Goal: Task Accomplishment & Management: Use online tool/utility

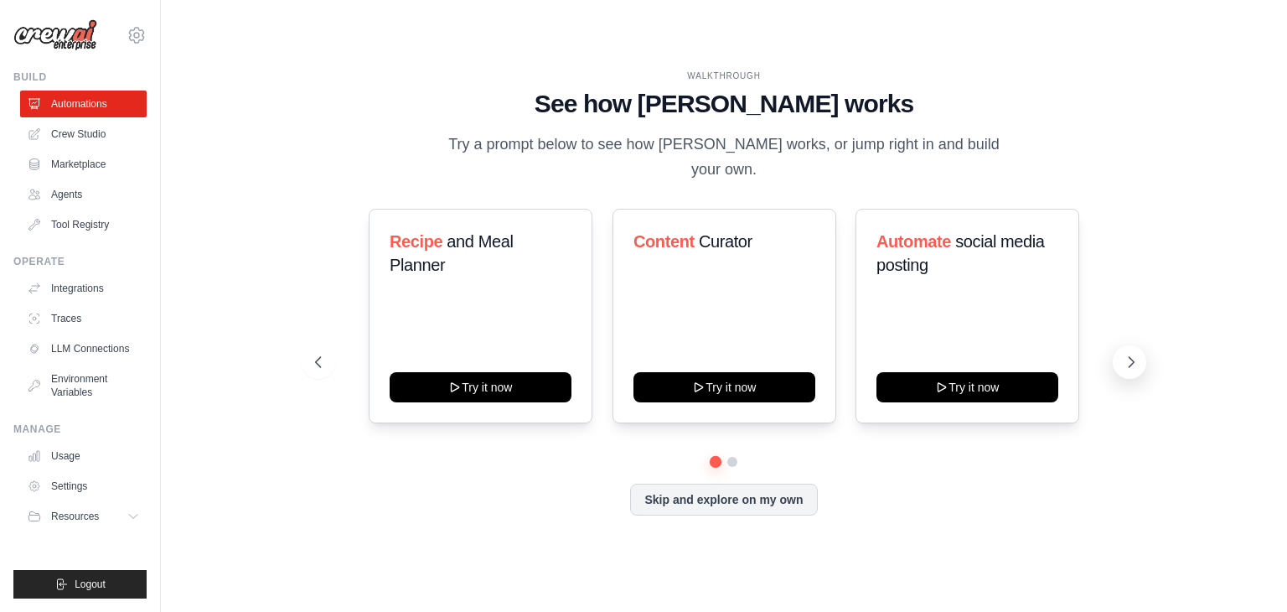
click at [1138, 353] on icon at bounding box center [1130, 361] width 17 height 17
click at [330, 346] on button at bounding box center [319, 362] width 34 height 34
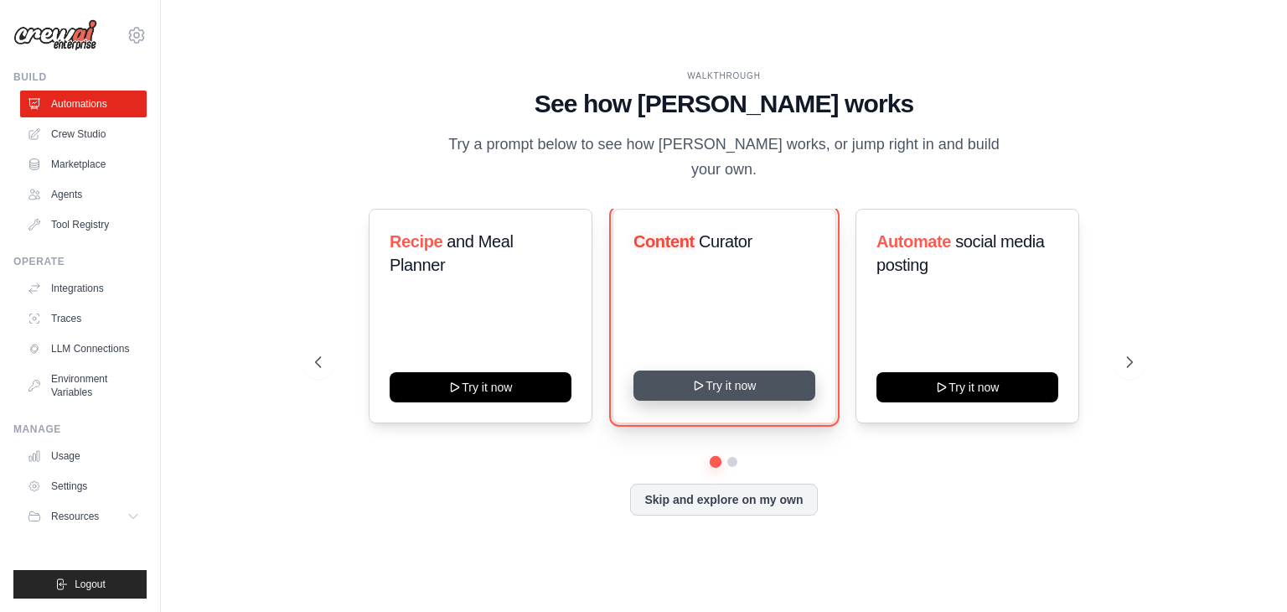
click at [741, 383] on button "Try it now" at bounding box center [724, 385] width 182 height 30
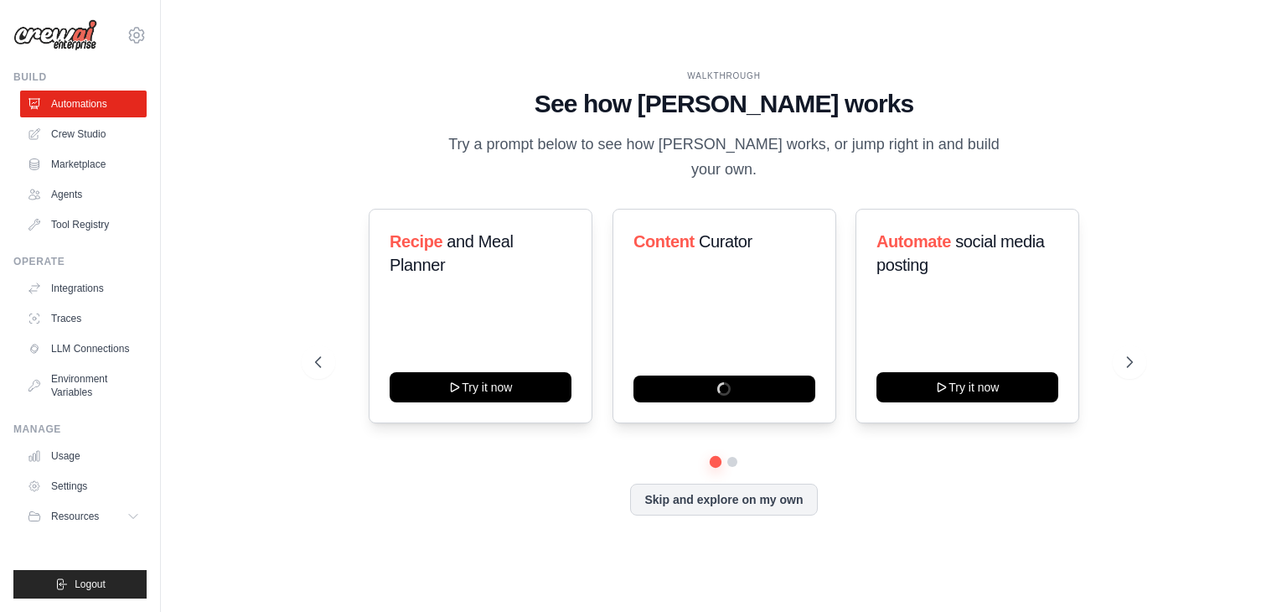
drag, startPoint x: 678, startPoint y: 380, endPoint x: 529, endPoint y: 127, distance: 293.6
click at [529, 119] on h1 "See how CrewAI works" at bounding box center [724, 104] width 818 height 30
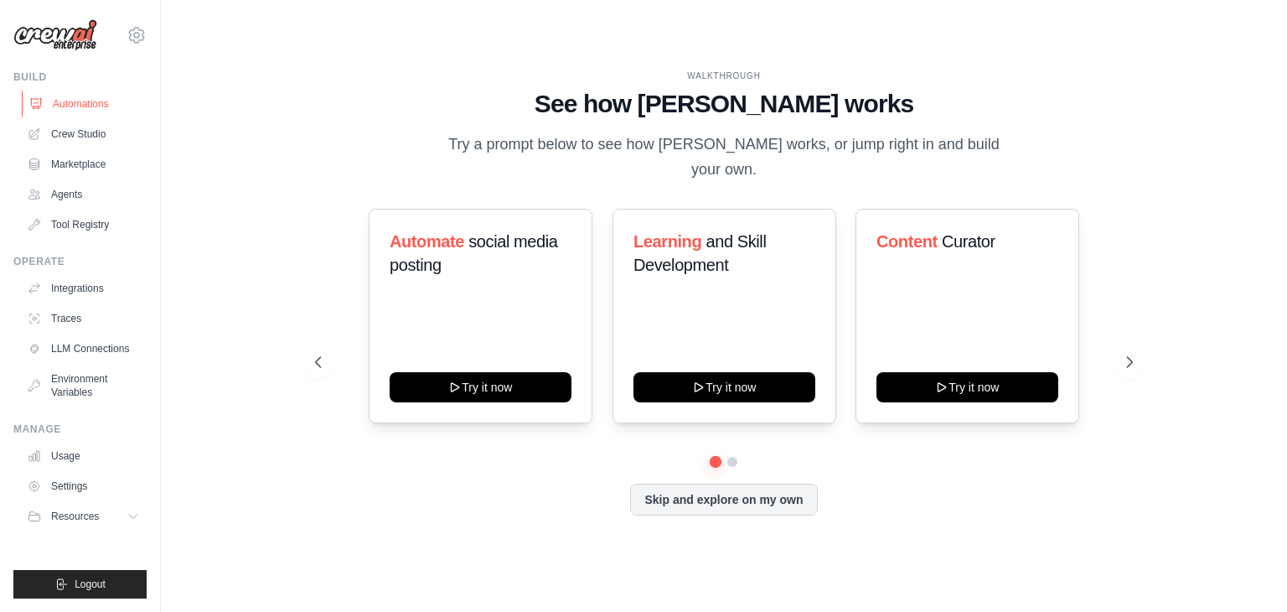
click at [48, 105] on link "Automations" at bounding box center [85, 103] width 126 height 27
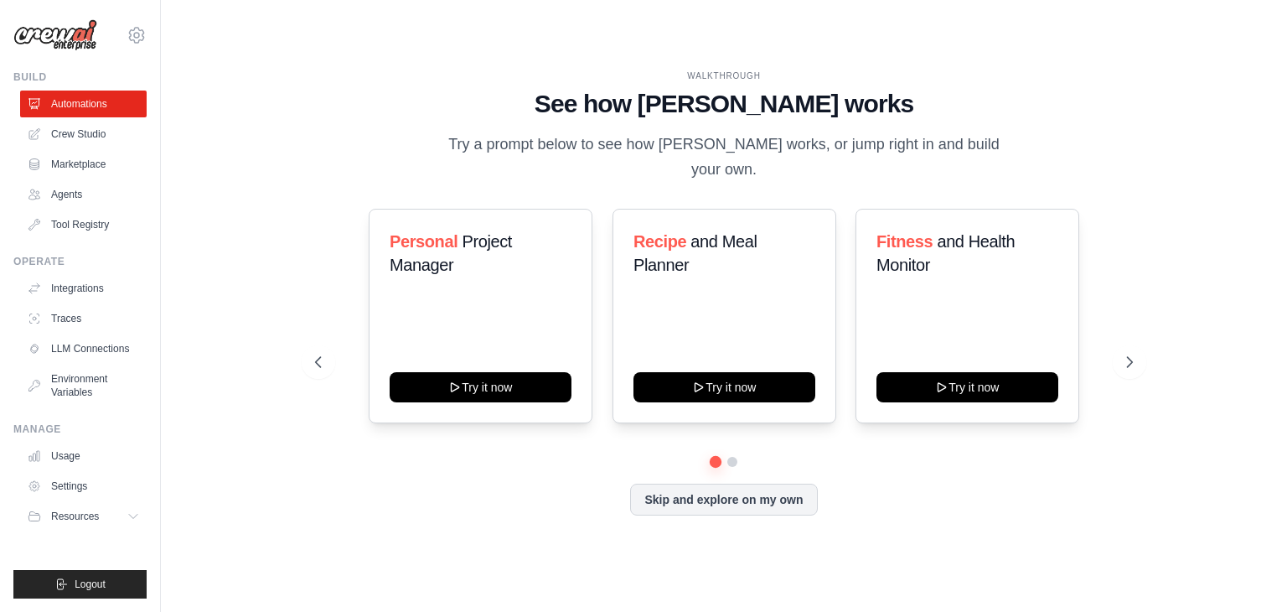
click at [95, 128] on link "Crew Studio" at bounding box center [83, 134] width 126 height 27
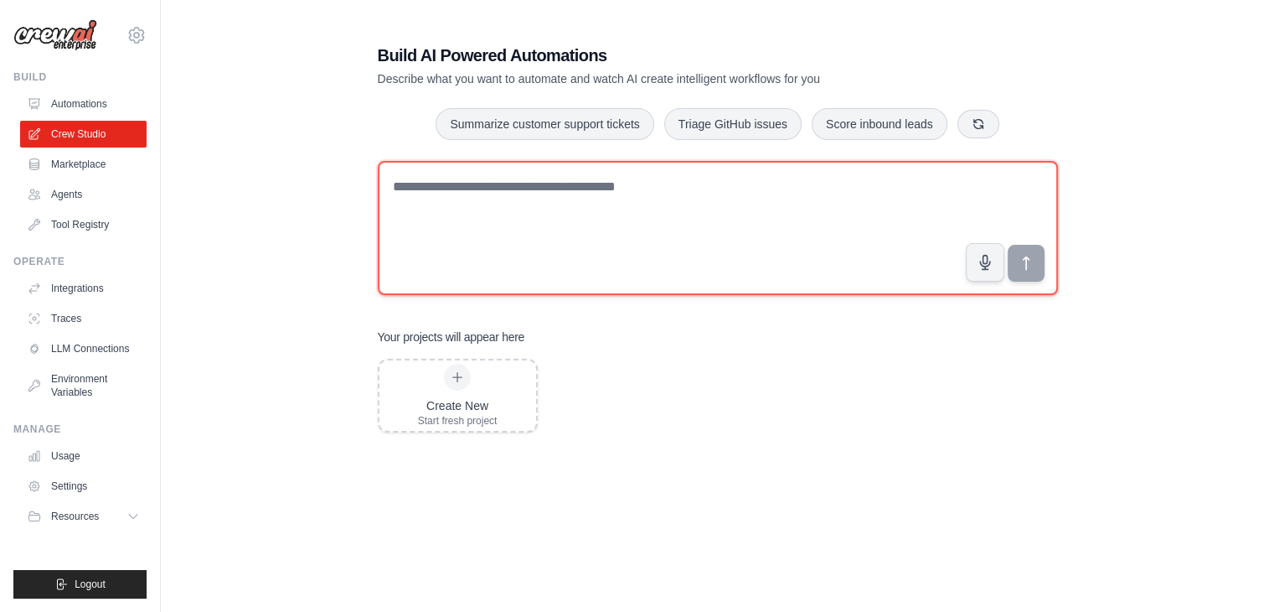
click at [455, 195] on textarea at bounding box center [718, 228] width 680 height 134
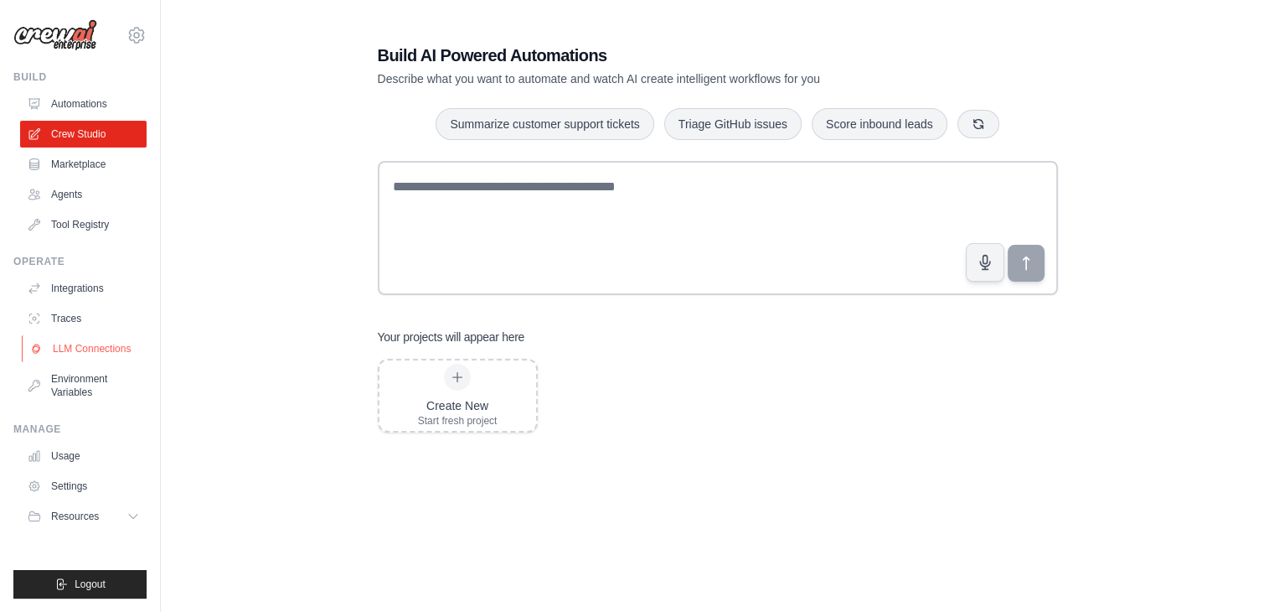
click at [89, 356] on link "LLM Connections" at bounding box center [85, 348] width 126 height 27
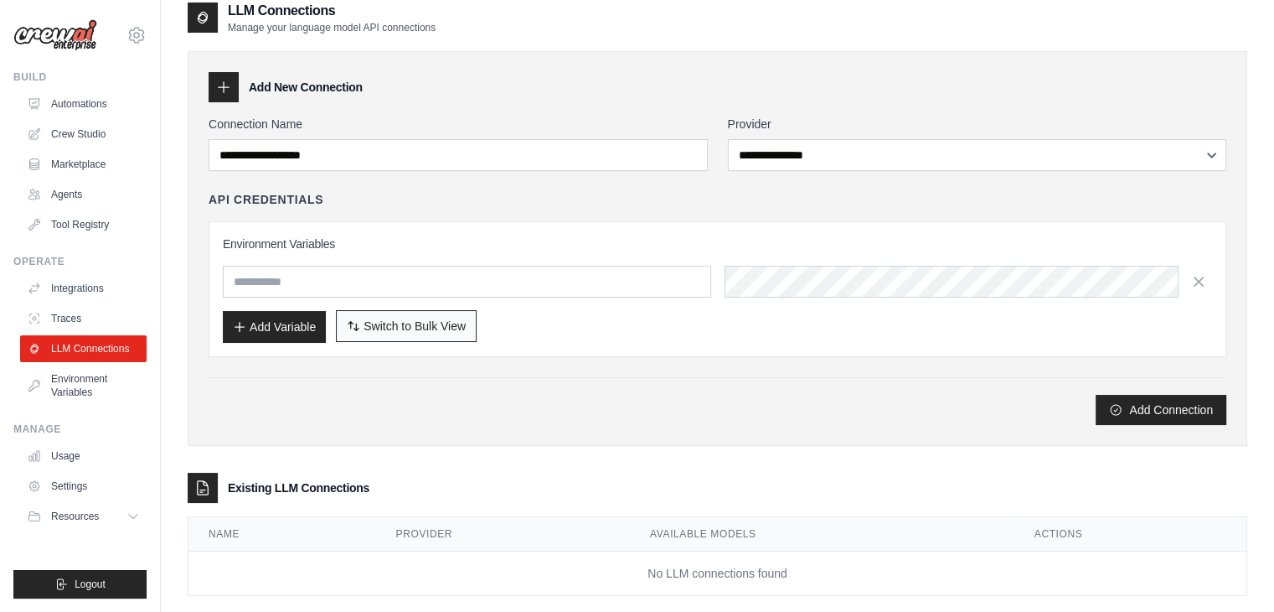
scroll to position [17, 0]
click at [217, 94] on icon at bounding box center [223, 86] width 17 height 17
click at [230, 81] on icon at bounding box center [223, 86] width 17 height 17
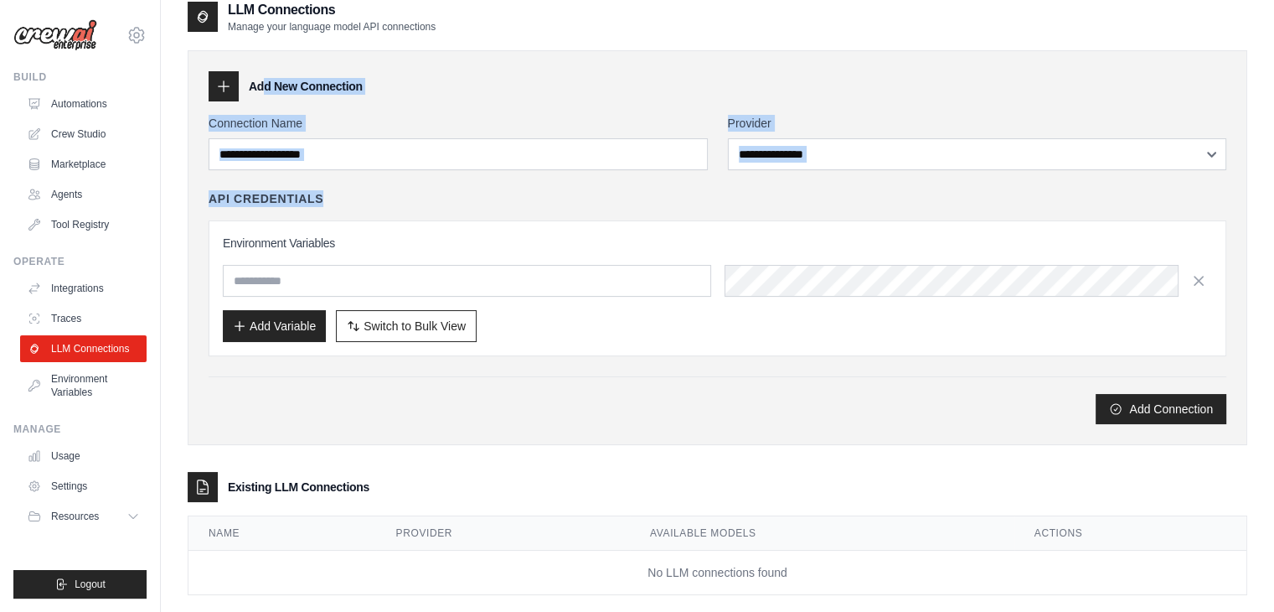
drag, startPoint x: 224, startPoint y: 85, endPoint x: 499, endPoint y: 194, distance: 295.9
click at [499, 194] on div "**********" at bounding box center [718, 247] width 1060 height 395
click at [499, 194] on div "API Credentials" at bounding box center [718, 198] width 1018 height 17
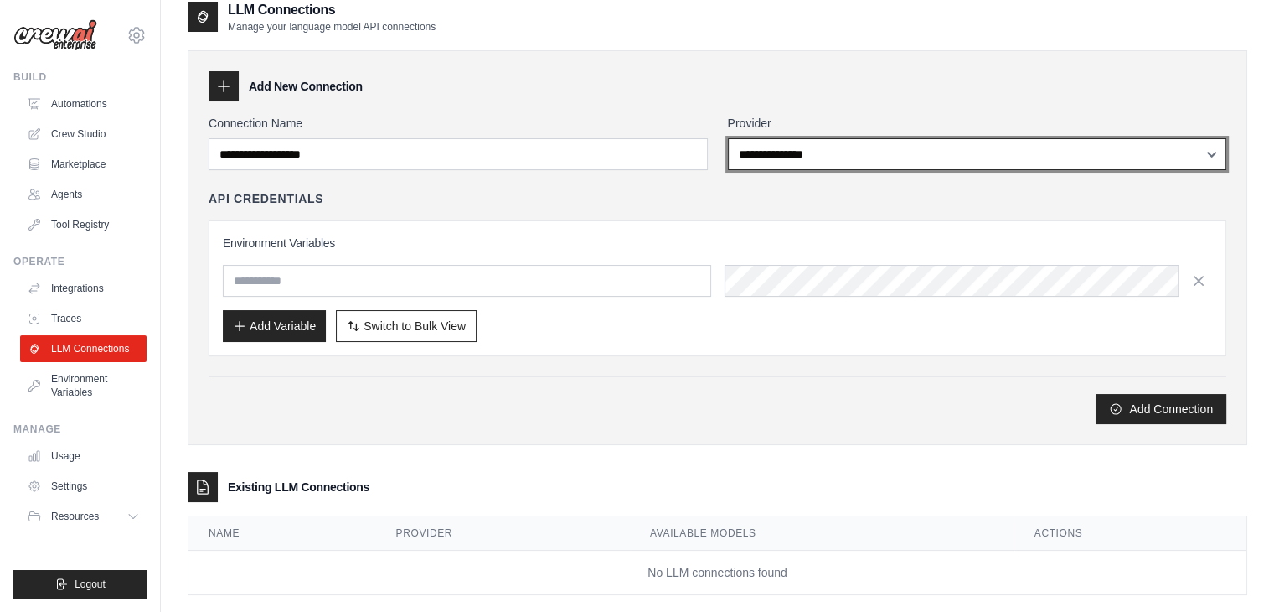
click at [818, 163] on select "**********" at bounding box center [977, 154] width 499 height 32
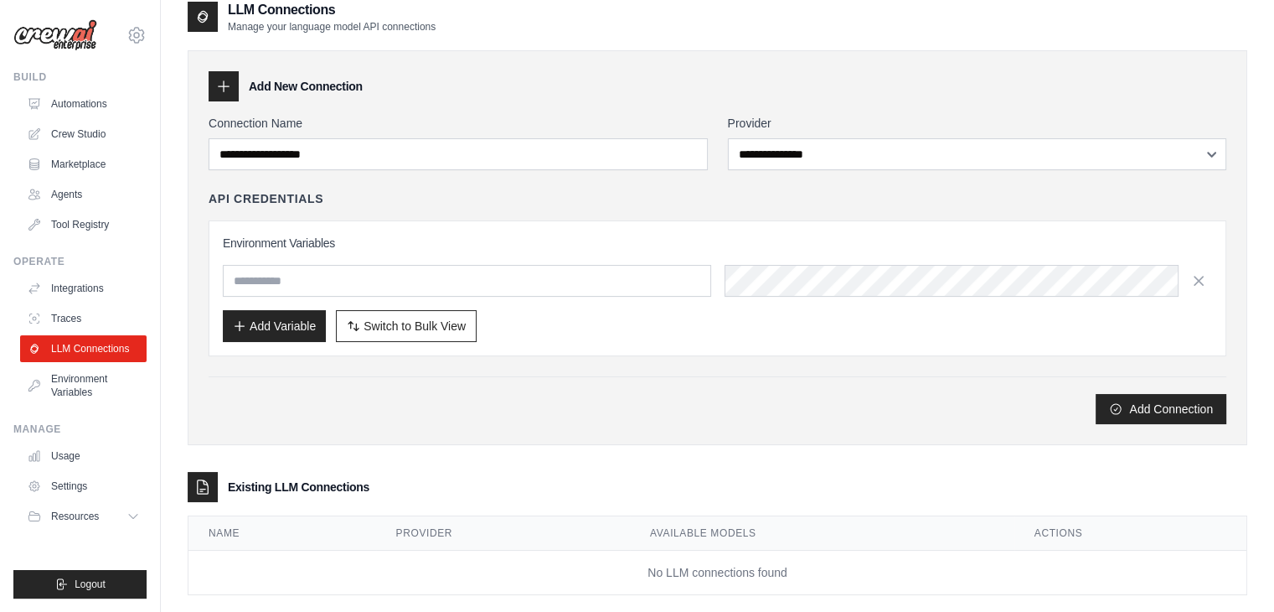
click at [325, 193] on div "API Credentials" at bounding box center [718, 198] width 1018 height 17
click at [343, 300] on div "Environment Variables Add Variable Switch to Bulk View Switch to Table View" at bounding box center [717, 288] width 989 height 107
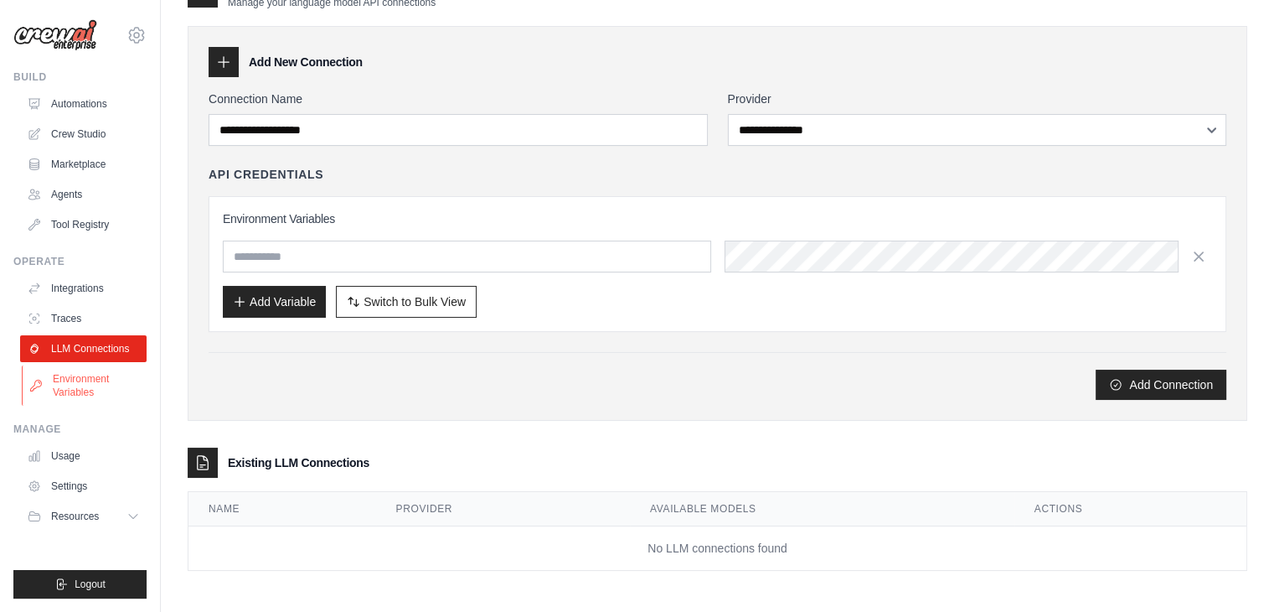
click at [68, 395] on link "Environment Variables" at bounding box center [85, 385] width 126 height 40
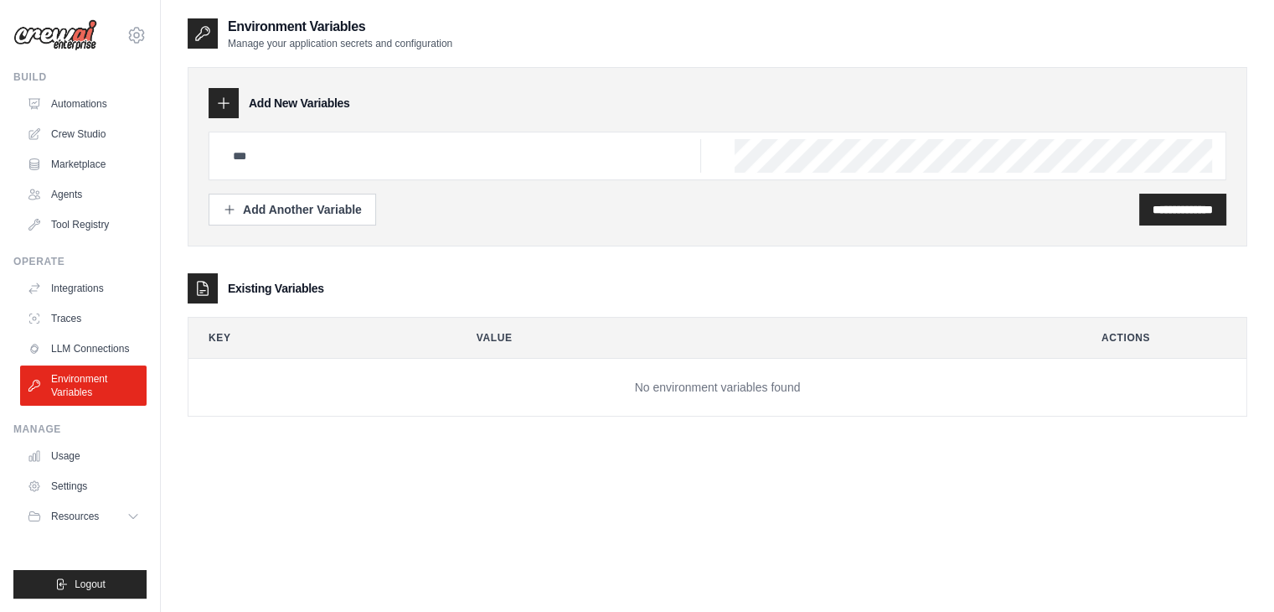
scroll to position [34, 0]
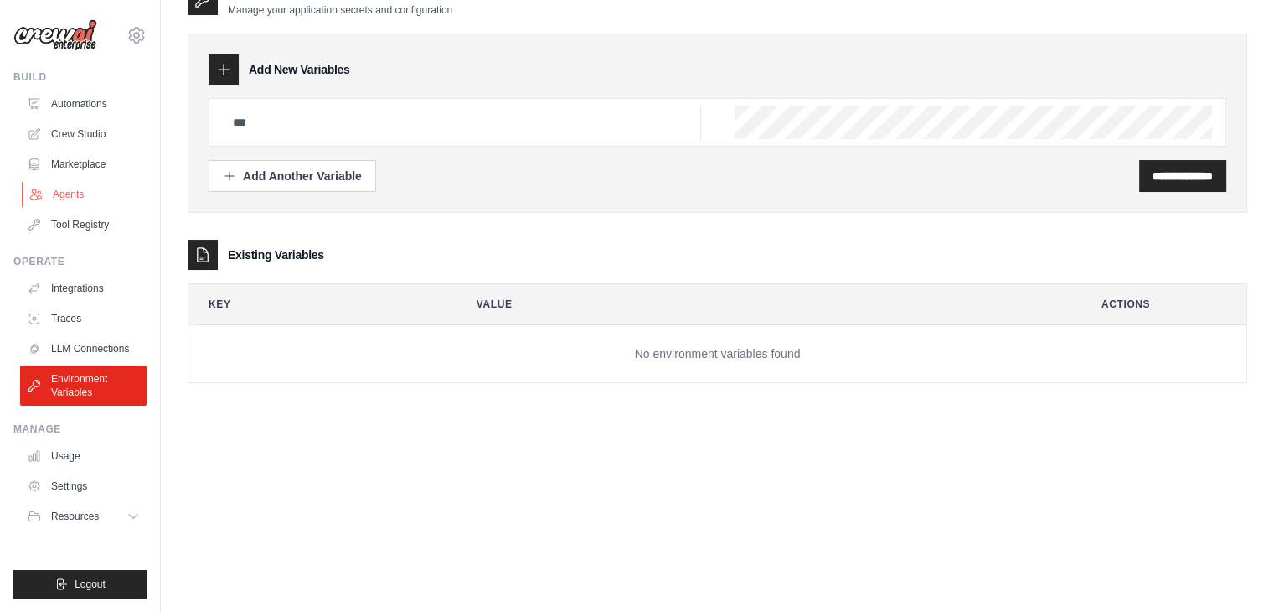
click at [74, 191] on link "Agents" at bounding box center [85, 194] width 126 height 27
click at [46, 195] on link "Agents" at bounding box center [85, 194] width 126 height 27
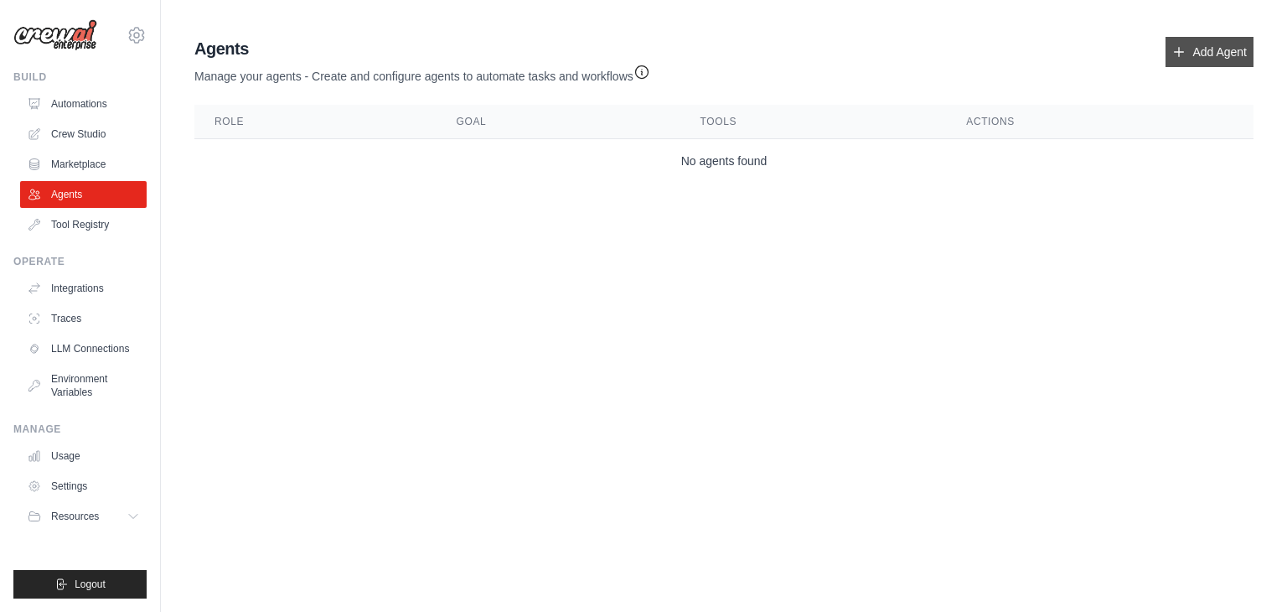
click at [1227, 58] on link "Add Agent" at bounding box center [1209, 52] width 88 height 30
click at [91, 105] on link "Automations" at bounding box center [85, 103] width 126 height 27
click at [82, 132] on link "Crew Studio" at bounding box center [85, 134] width 126 height 27
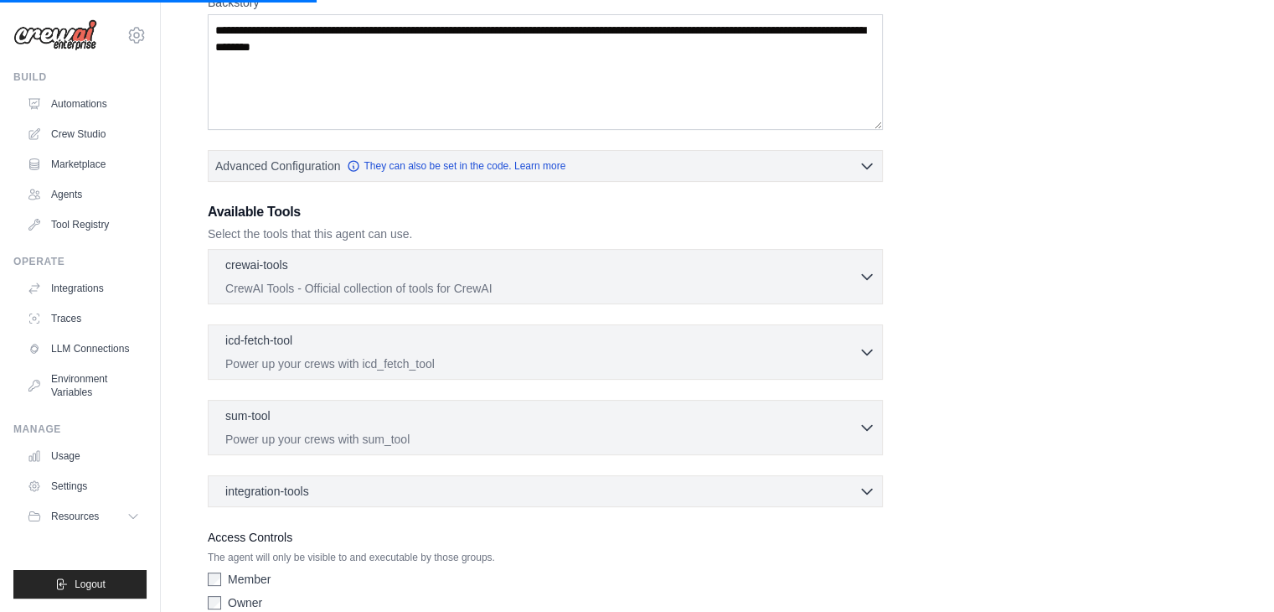
scroll to position [281, 0]
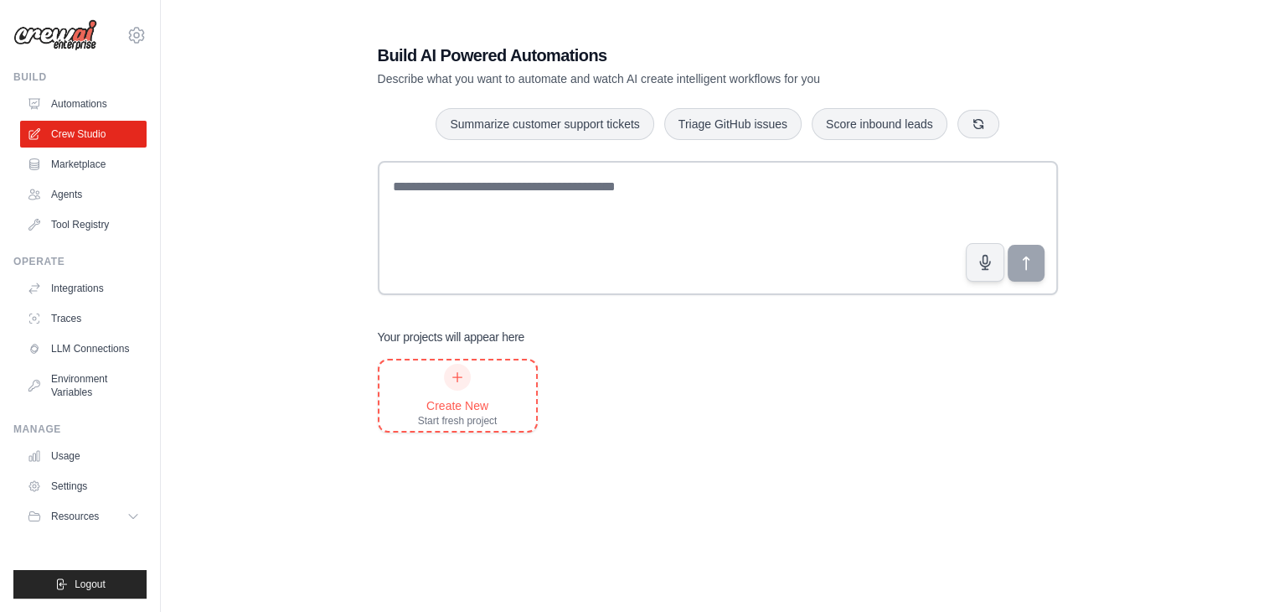
click at [452, 370] on icon at bounding box center [457, 376] width 13 height 13
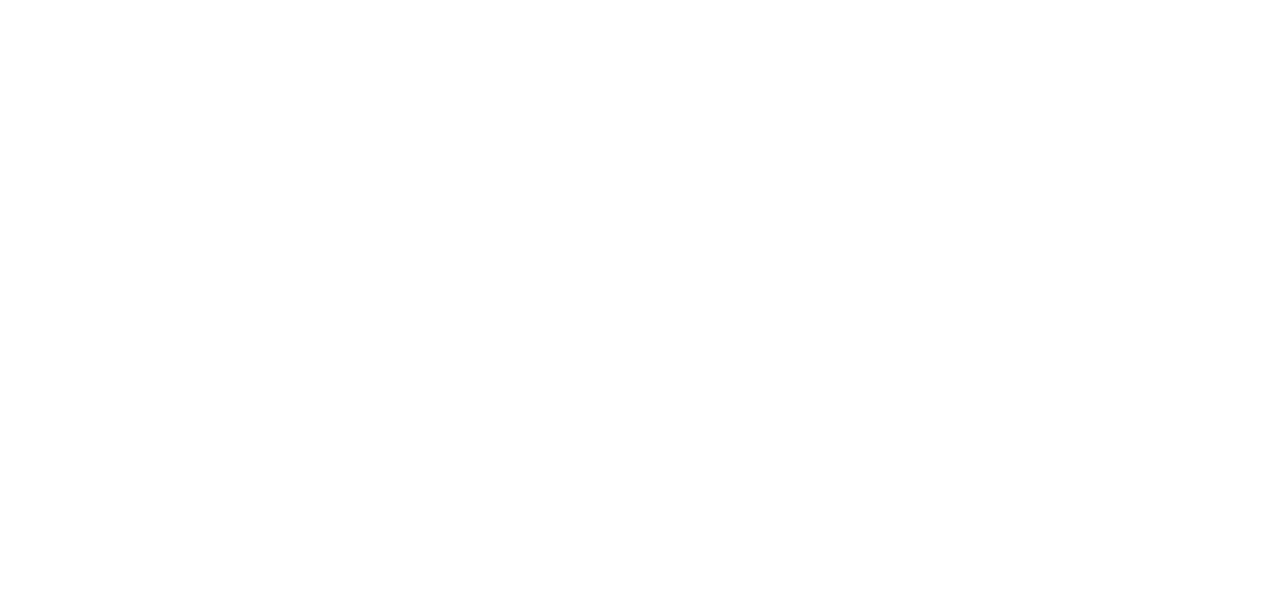
click at [397, 0] on html at bounding box center [643, 0] width 1287 height 0
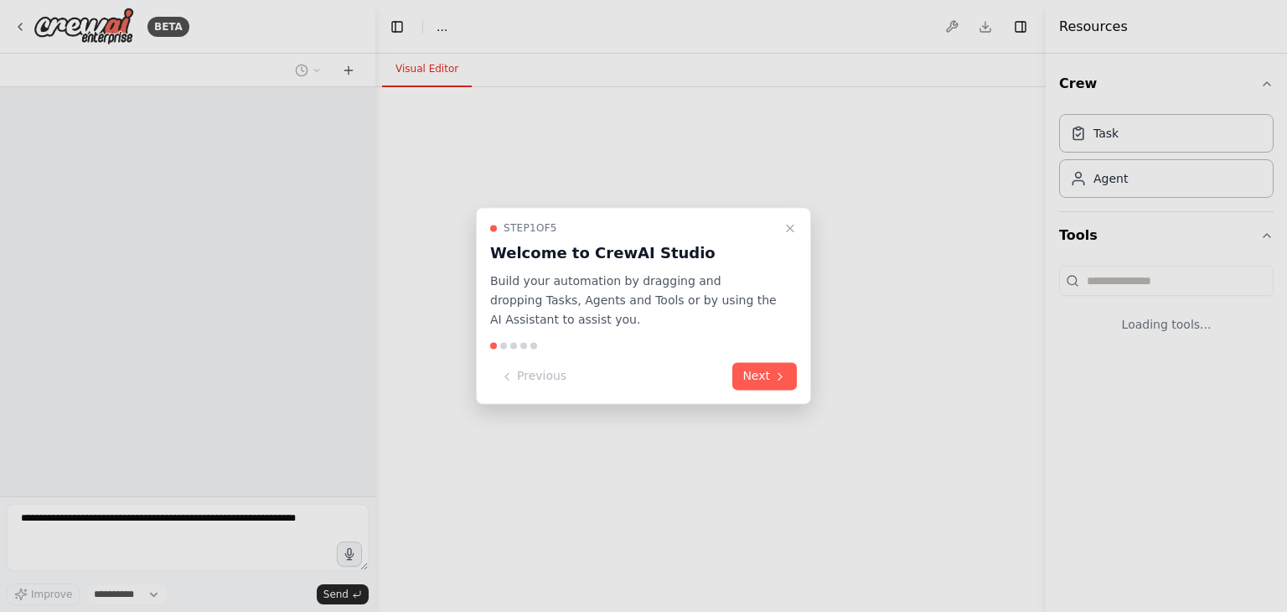
select select "****"
